Goal: Transaction & Acquisition: Purchase product/service

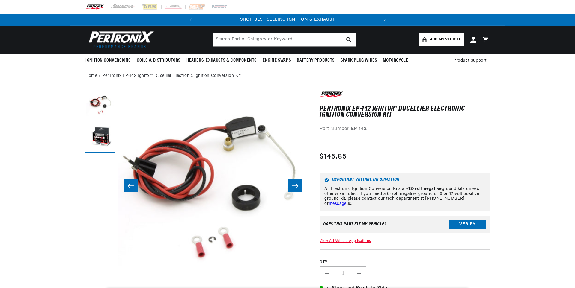
scroll to position [0, 189]
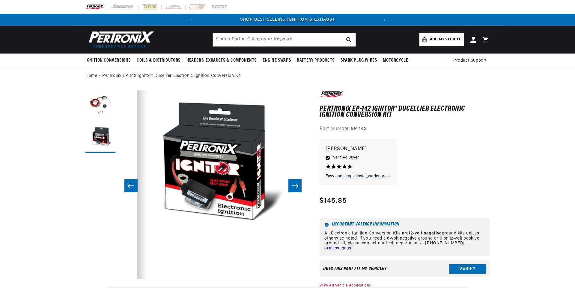
click at [290, 191] on button "Slide right" at bounding box center [294, 185] width 13 height 13
click at [291, 186] on icon "Slide right" at bounding box center [294, 186] width 7 height 6
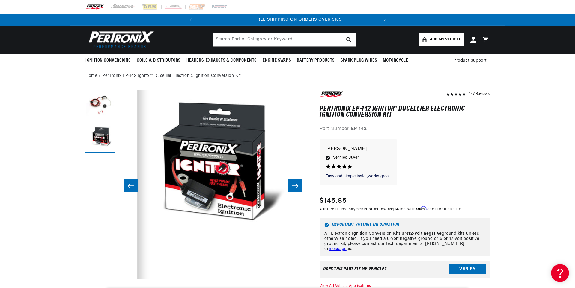
scroll to position [0, 182]
click at [298, 191] on button "Slide right" at bounding box center [294, 185] width 13 height 13
click at [130, 182] on button "Slide left" at bounding box center [130, 185] width 13 height 13
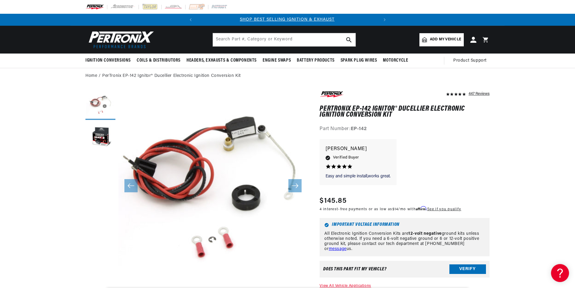
scroll to position [0, 0]
click at [99, 107] on button "Load image 1 in gallery view" at bounding box center [100, 105] width 30 height 30
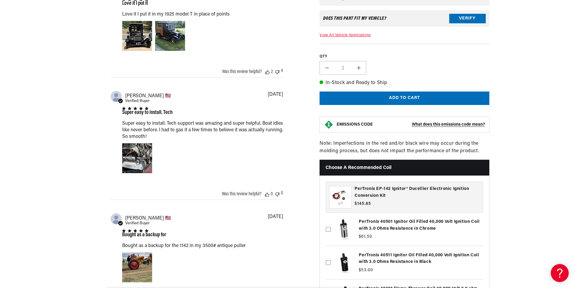
scroll to position [559, 0]
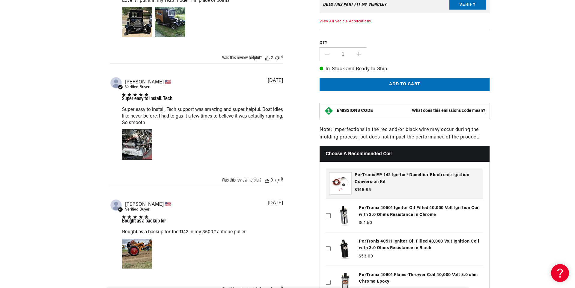
click at [135, 141] on div "Image of Review by Joseph C. on 12 Ekim 23 number 1" at bounding box center [137, 145] width 30 height 30
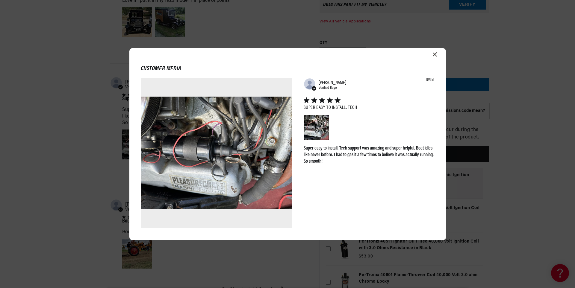
click at [19, 116] on div "Customer media Abstract user icon [PERSON_NAME] Verified Buyer [DATE] Super eas…" at bounding box center [287, 144] width 575 height 288
click at [184, 259] on div "Customer media Abstract user icon [PERSON_NAME] Verified Buyer [DATE] Super eas…" at bounding box center [287, 144] width 575 height 288
click at [152, 247] on div "Customer media Abstract user icon [PERSON_NAME] Verified Buyer [DATE] Super eas…" at bounding box center [287, 144] width 575 height 288
click at [434, 55] on icon "Close modal" at bounding box center [435, 54] width 4 height 4
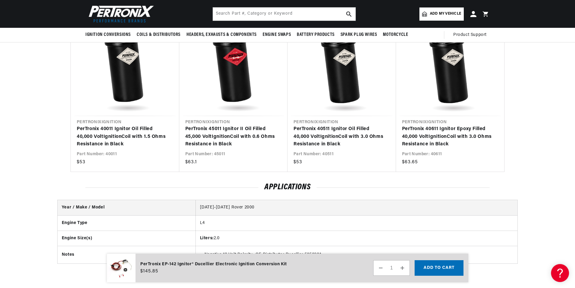
scroll to position [0, 0]
